Goal: Transaction & Acquisition: Purchase product/service

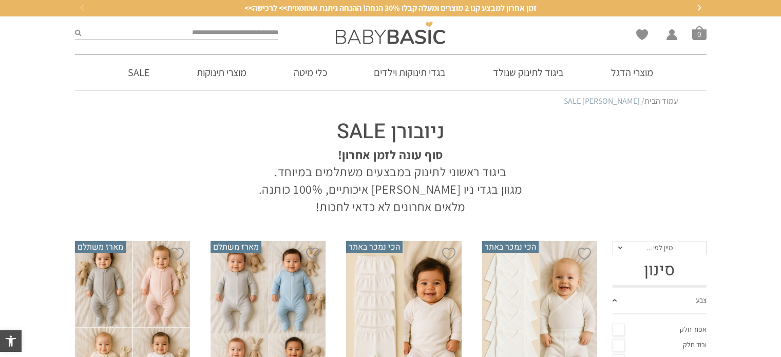
click at [698, 251] on span "מיין לפי…" at bounding box center [660, 248] width 94 height 14
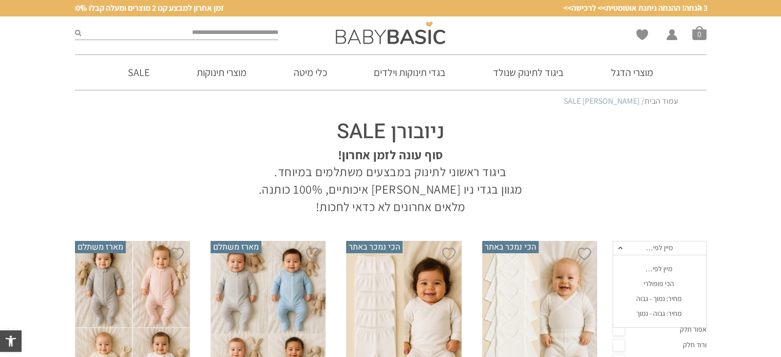
click at [649, 297] on div "מחיר: נמוך - גבוה" at bounding box center [659, 298] width 94 height 9
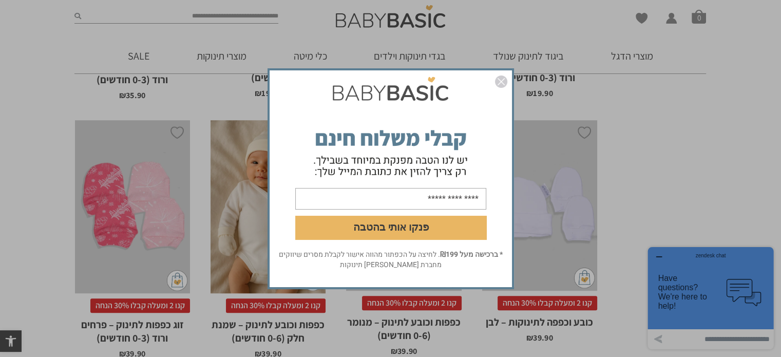
scroll to position [933, 0]
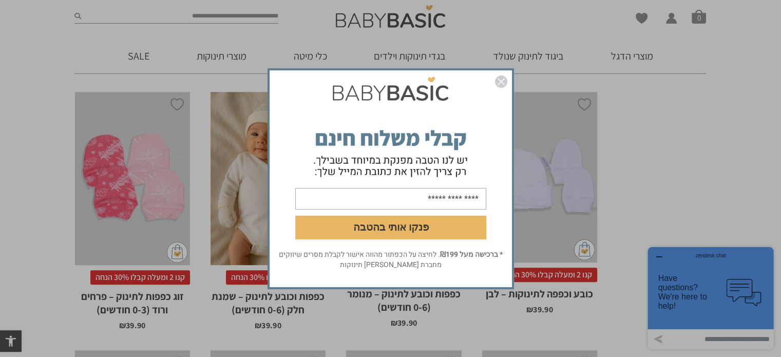
click at [501, 78] on img "סגור" at bounding box center [501, 81] width 12 height 12
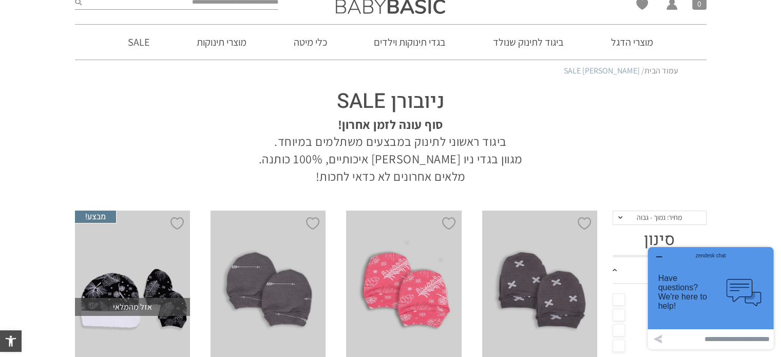
scroll to position [0, 0]
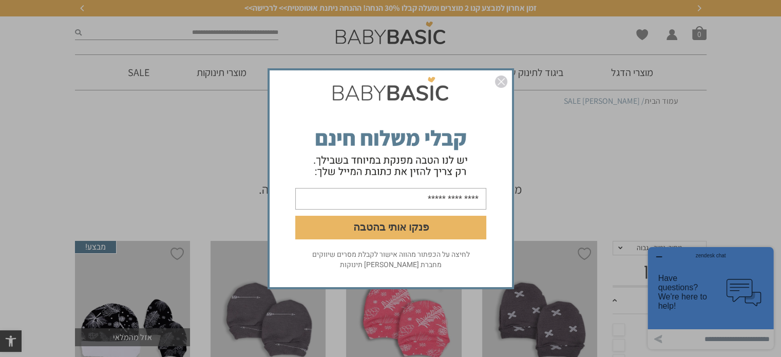
click at [232, 111] on div "פנקו אותי בהטבה לחיצה על הכפתור מהווה אישור לקבלת מסרים שיווקים מחברת [PERSON_N…" at bounding box center [390, 178] width 781 height 357
click at [497, 80] on img "סגור" at bounding box center [501, 81] width 12 height 12
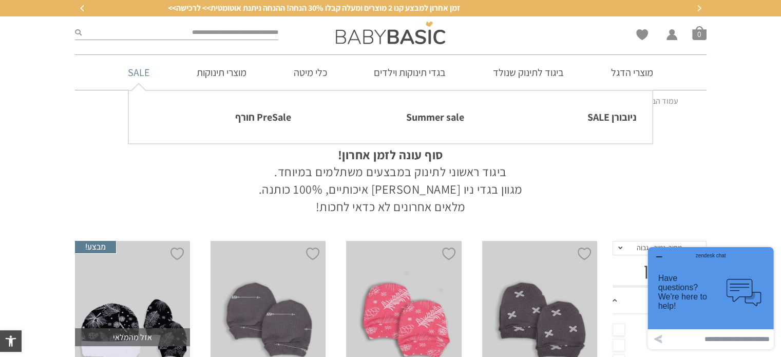
click at [141, 79] on link "SALE" at bounding box center [138, 72] width 52 height 35
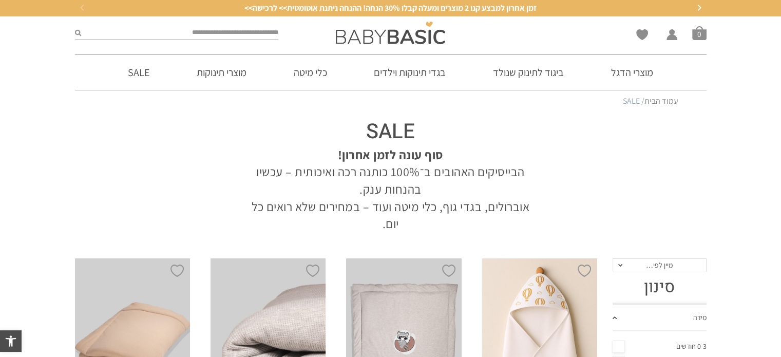
click at [624, 264] on span "מיין לפי…" at bounding box center [660, 265] width 94 height 14
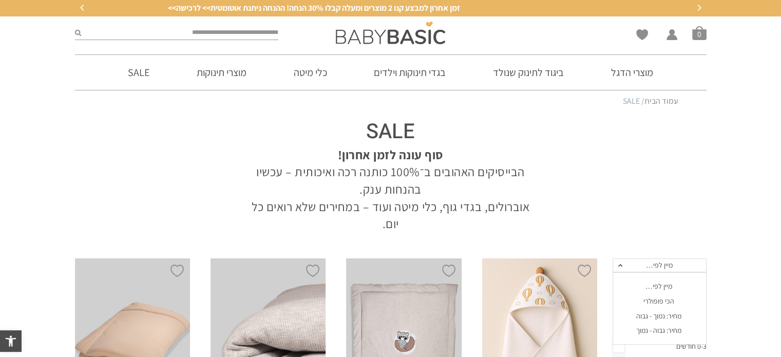
click at [655, 313] on div "מחיר: נמוך - גבוה" at bounding box center [659, 316] width 94 height 9
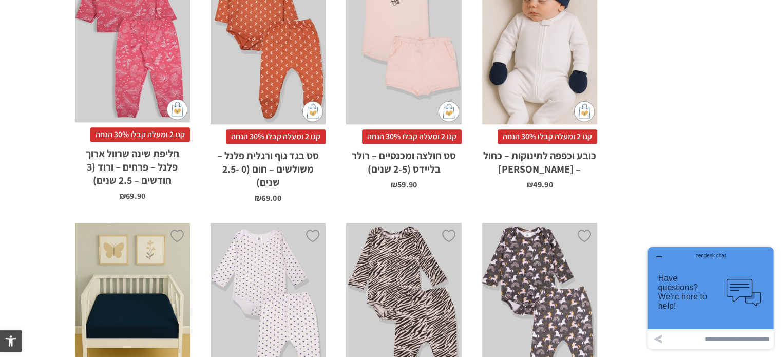
scroll to position [944, 0]
